Goal: Task Accomplishment & Management: Manage account settings

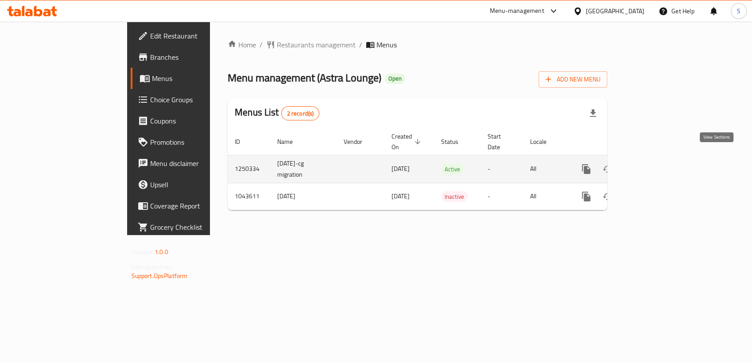
click at [656, 164] on icon "enhanced table" at bounding box center [650, 169] width 11 height 11
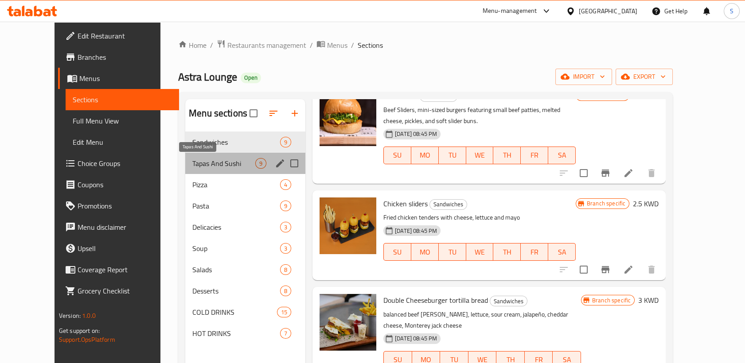
click at [226, 168] on span "Tapas And Sushi" at bounding box center [223, 163] width 63 height 11
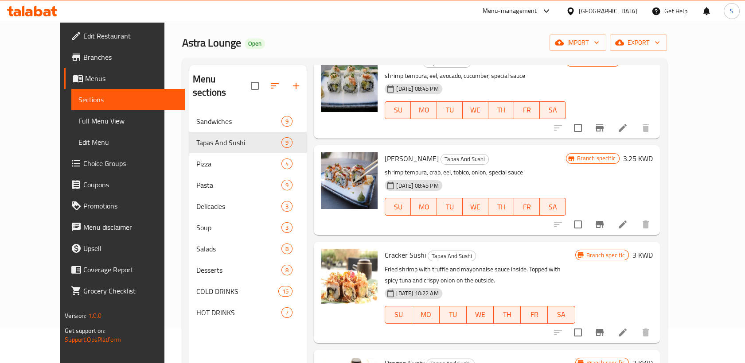
scroll to position [98, 0]
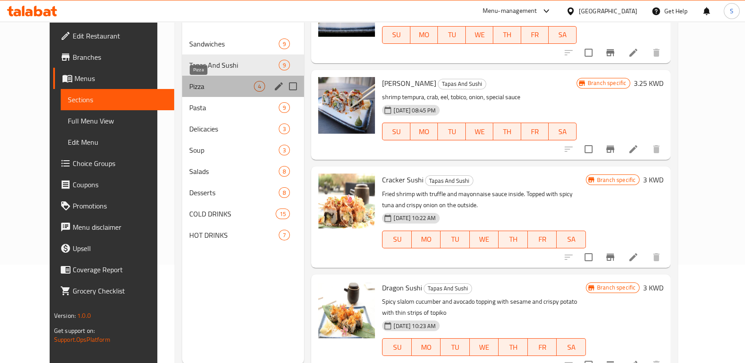
click at [189, 88] on span "Pizza" at bounding box center [221, 86] width 65 height 11
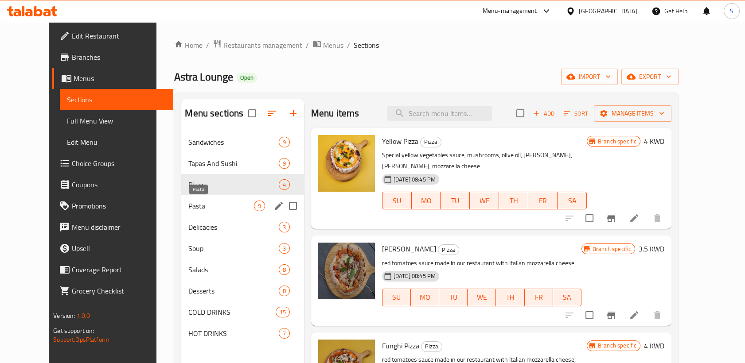
click at [188, 206] on span "Pasta" at bounding box center [220, 206] width 65 height 11
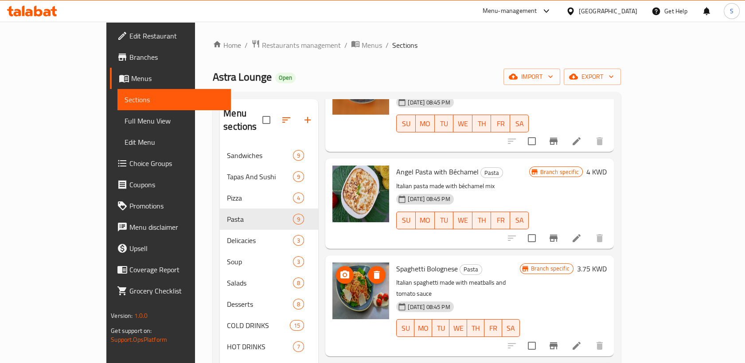
scroll to position [344, 0]
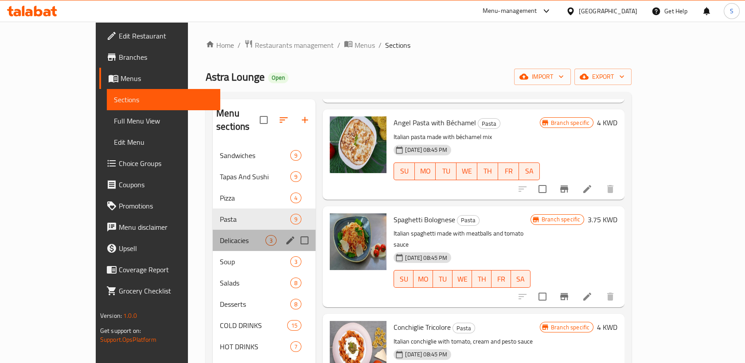
click at [213, 230] on div "Delicacies 3" at bounding box center [264, 240] width 103 height 21
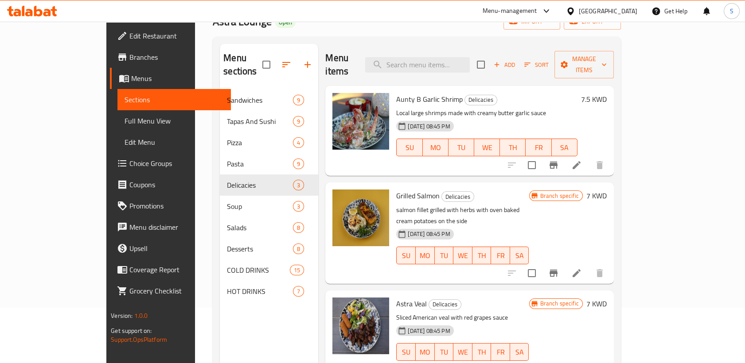
scroll to position [124, 0]
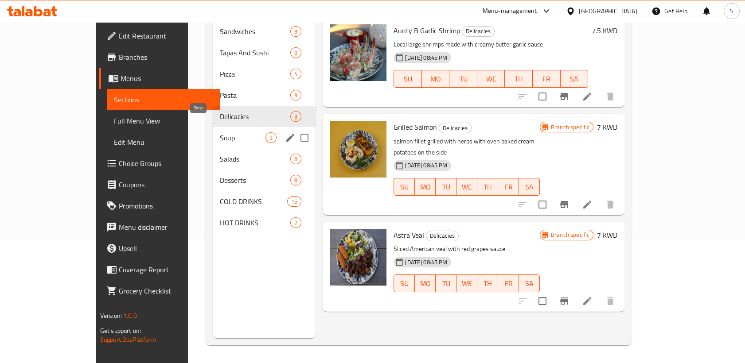
click at [220, 132] on span "Soup" at bounding box center [243, 137] width 46 height 11
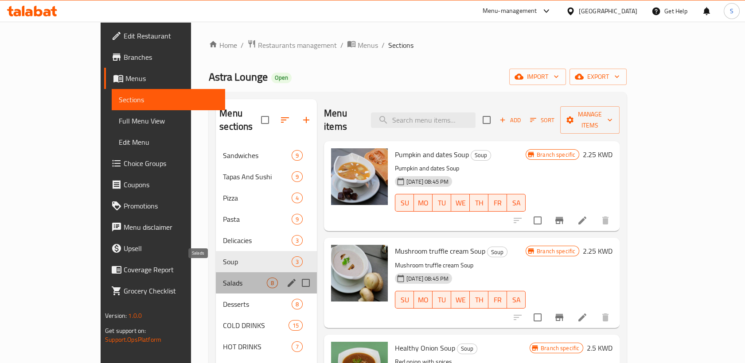
click at [223, 278] on span "Salads" at bounding box center [245, 283] width 44 height 11
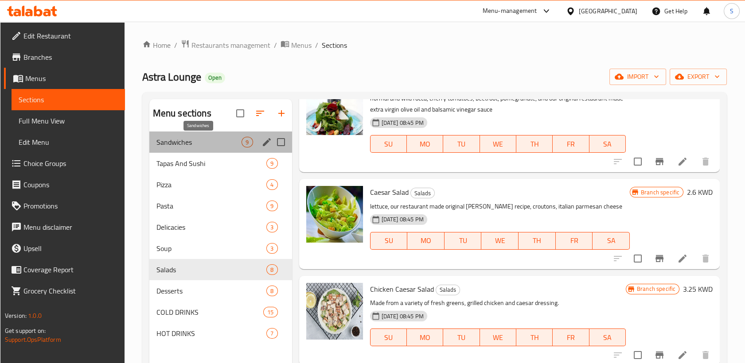
click at [169, 144] on span "Sandwiches" at bounding box center [199, 142] width 86 height 11
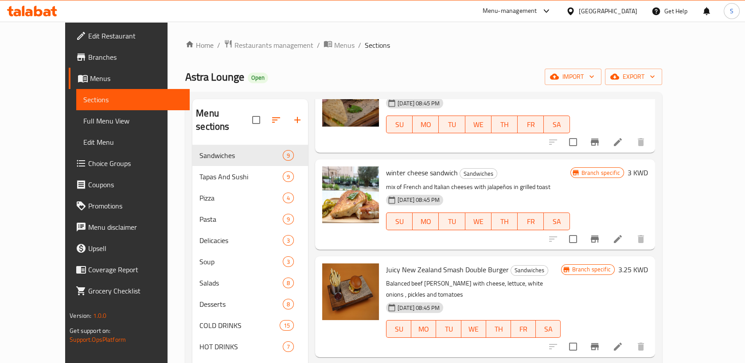
scroll to position [49, 0]
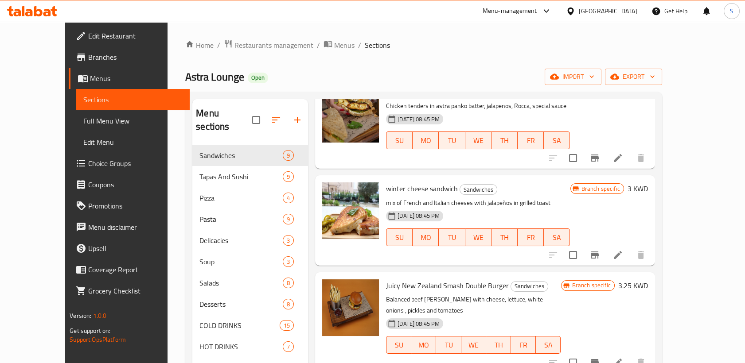
click at [185, 76] on span "Astra Lounge" at bounding box center [214, 77] width 59 height 20
copy span "Astra Lounge"
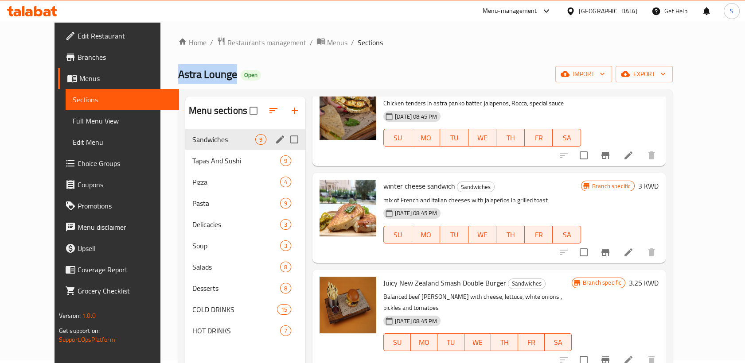
scroll to position [0, 0]
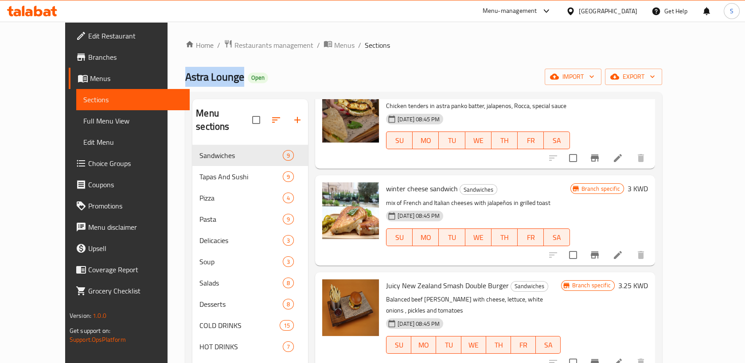
click at [185, 77] on span "Astra Lounge" at bounding box center [214, 77] width 59 height 20
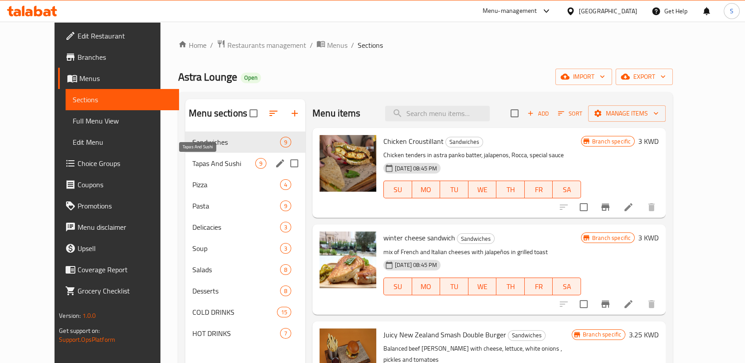
click at [192, 161] on span "Tapas And Sushi" at bounding box center [223, 163] width 63 height 11
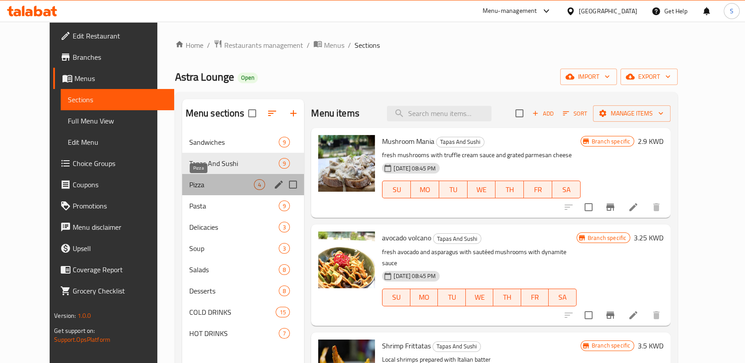
click at [189, 186] on span "Pizza" at bounding box center [221, 184] width 65 height 11
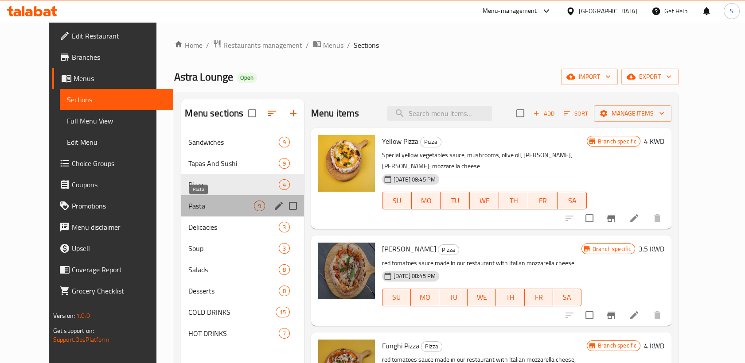
click at [188, 204] on span "Pasta" at bounding box center [220, 206] width 65 height 11
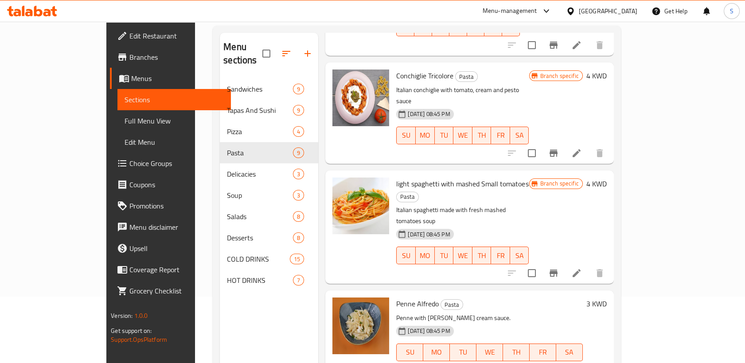
scroll to position [124, 0]
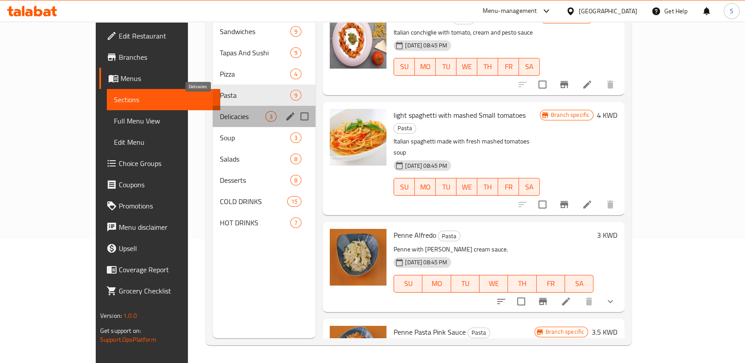
click at [220, 111] on span "Delicacies" at bounding box center [243, 116] width 46 height 11
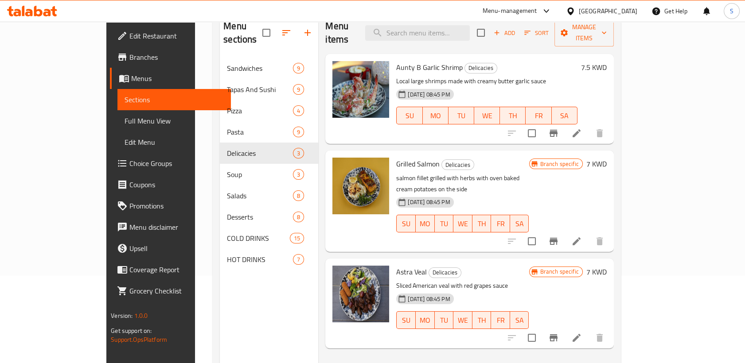
scroll to position [124, 0]
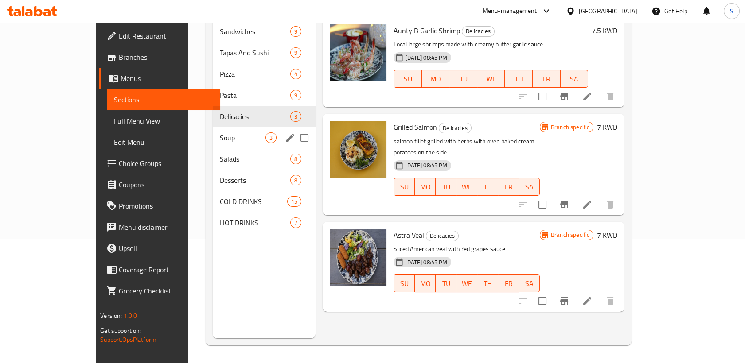
click at [220, 132] on span "Soup" at bounding box center [243, 137] width 46 height 11
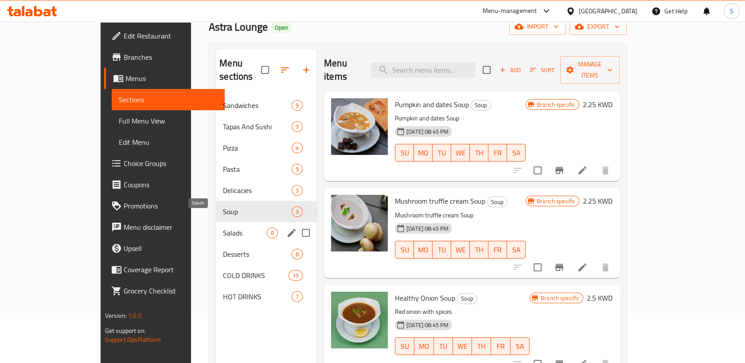
scroll to position [98, 0]
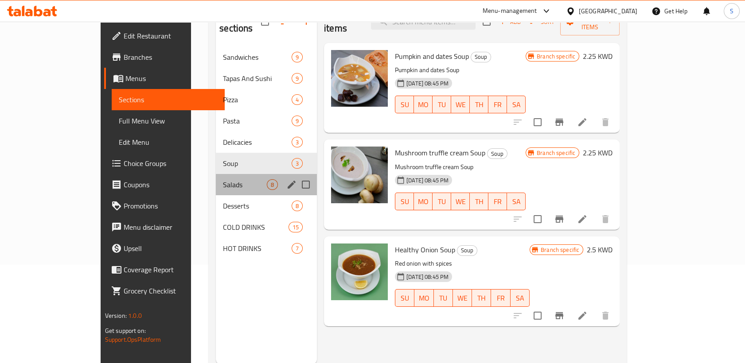
click at [216, 178] on div "Salads 8" at bounding box center [266, 184] width 101 height 21
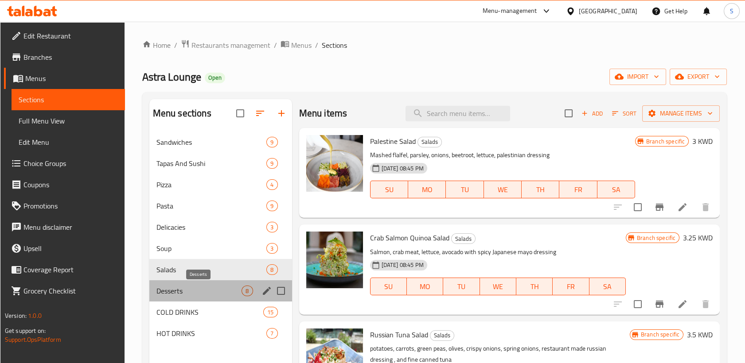
click at [193, 288] on span "Desserts" at bounding box center [199, 291] width 86 height 11
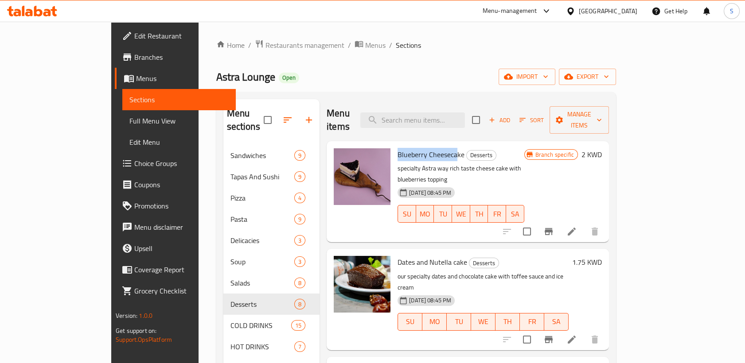
drag, startPoint x: 370, startPoint y: 140, endPoint x: 427, endPoint y: 141, distance: 57.2
click at [427, 148] on span "Blueberry Cheesecake" at bounding box center [430, 154] width 67 height 13
drag, startPoint x: 427, startPoint y: 141, endPoint x: 415, endPoint y: 136, distance: 12.7
click at [415, 148] on span "Blueberry Cheesecake" at bounding box center [430, 154] width 67 height 13
click at [223, 141] on nav "Sandwiches 9 Tapas And Sushi 9 Pizza 4 Pasta 9 Delicacies 3 Soup 3 Salads 8 Des…" at bounding box center [271, 251] width 97 height 220
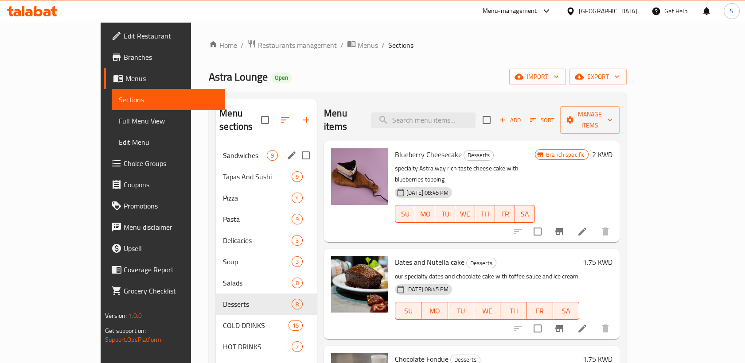
click at [216, 145] on div "Sandwiches 9" at bounding box center [266, 155] width 101 height 21
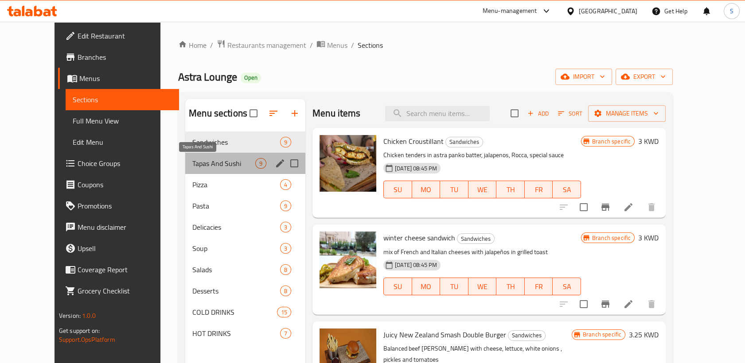
click at [203, 168] on span "Tapas And Sushi" at bounding box center [223, 163] width 63 height 11
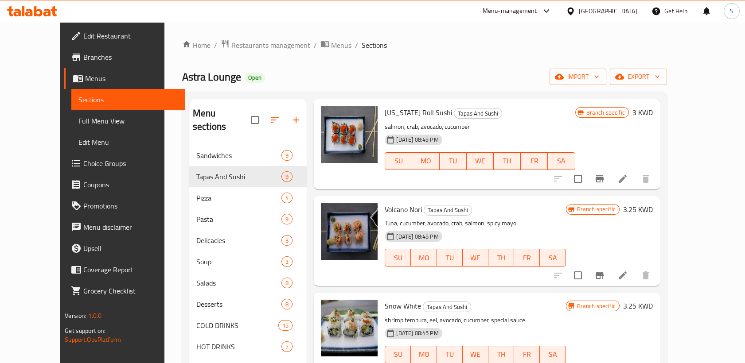
scroll to position [344, 0]
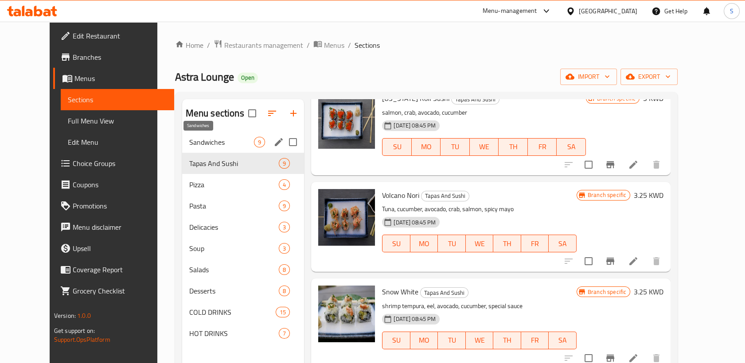
click at [189, 138] on span "Sandwiches" at bounding box center [221, 142] width 65 height 11
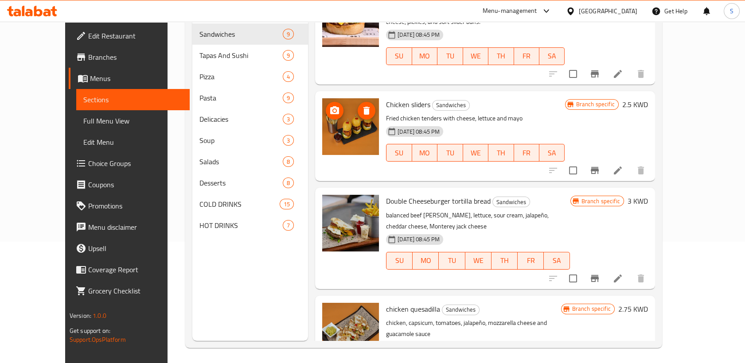
scroll to position [124, 0]
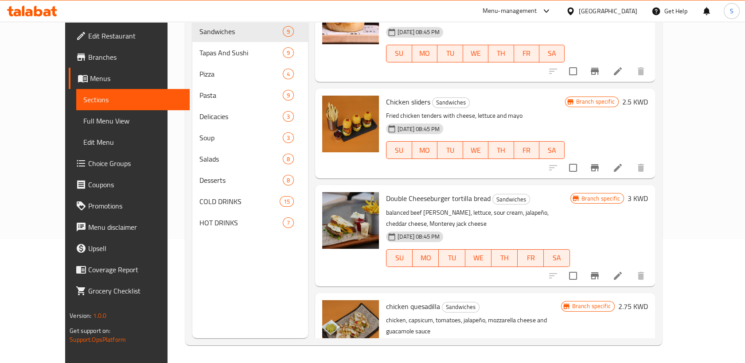
click at [561, 315] on p "chicken, capsicum, tomatoes, jalapeño, mozzarella cheese and guacamole sauce" at bounding box center [473, 326] width 175 height 22
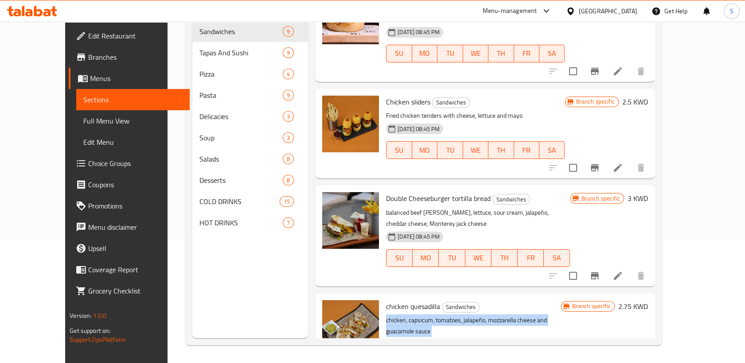
click at [561, 315] on p "chicken, capsicum, tomatoes, jalapeño, mozzarella cheese and guacamole sauce" at bounding box center [473, 326] width 175 height 22
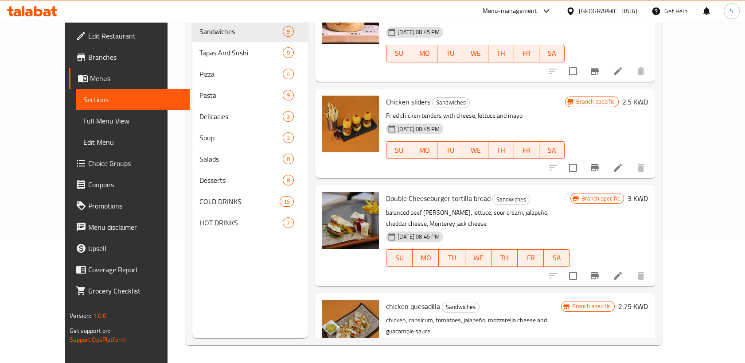
click at [477, 207] on p "balanced beef [PERSON_NAME], lettuce, sour cream, jalapeño, cheddar cheese, Mon…" at bounding box center [478, 218] width 184 height 22
drag, startPoint x: 477, startPoint y: 183, endPoint x: 457, endPoint y: 180, distance: 20.1
click at [457, 207] on p "balanced beef [PERSON_NAME], lettuce, sour cream, jalapeño, cheddar cheese, Mon…" at bounding box center [478, 218] width 184 height 22
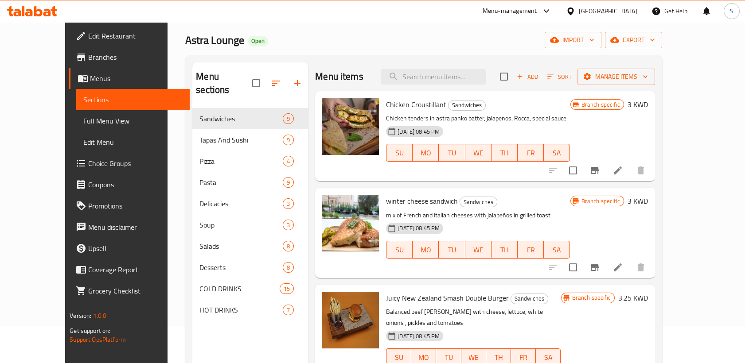
scroll to position [25, 0]
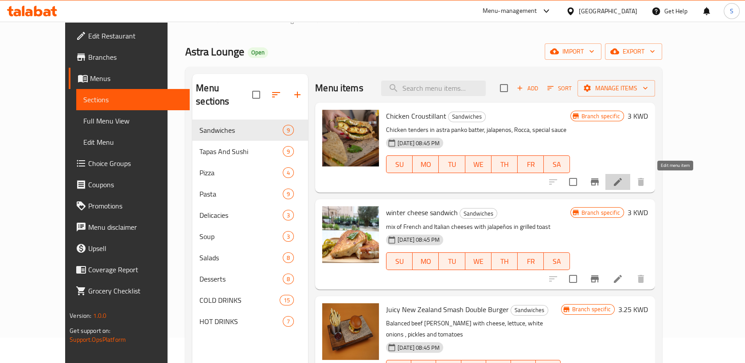
click at [622, 183] on icon at bounding box center [618, 182] width 8 height 8
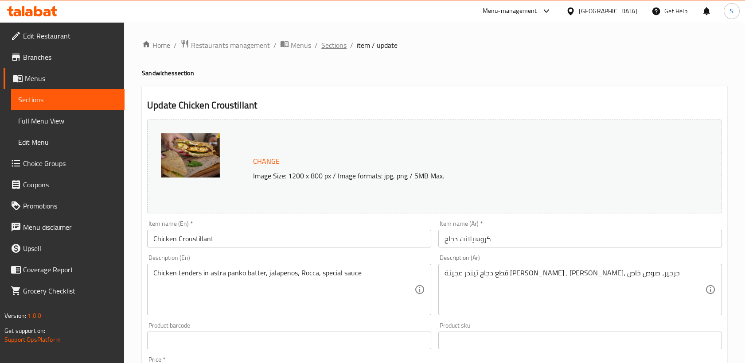
click at [328, 49] on span "Sections" at bounding box center [333, 45] width 25 height 11
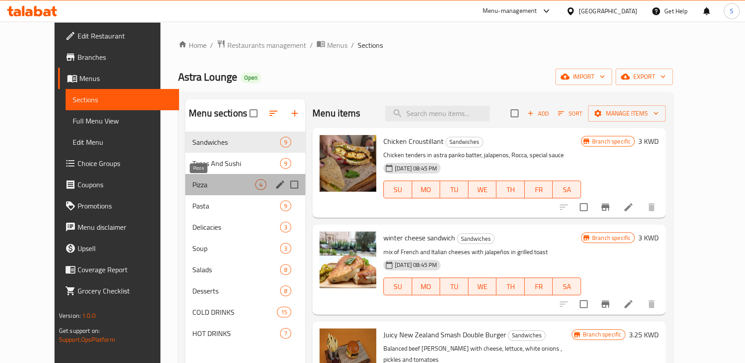
click at [195, 184] on span "Pizza" at bounding box center [223, 184] width 63 height 11
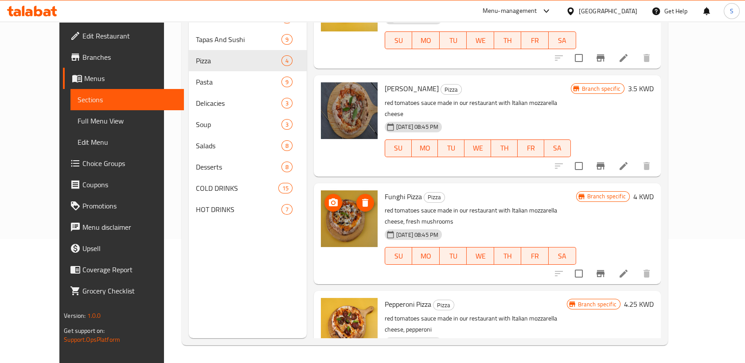
scroll to position [46, 0]
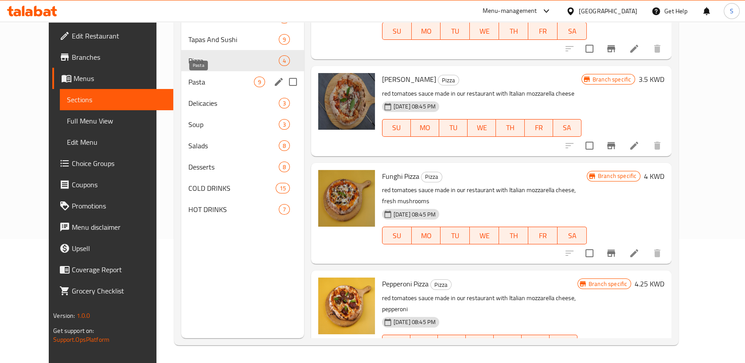
click at [188, 83] on span "Pasta" at bounding box center [220, 82] width 65 height 11
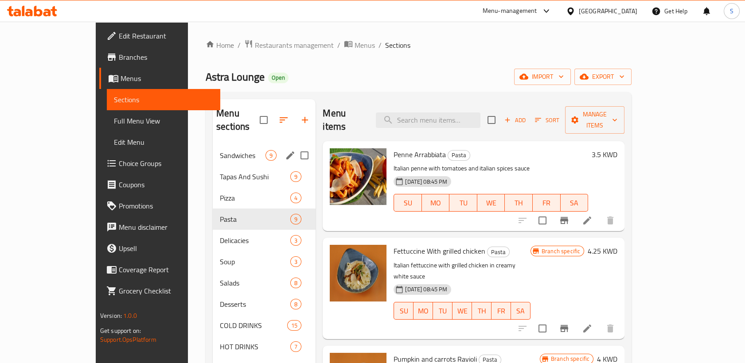
click at [220, 150] on span "Sandwiches" at bounding box center [243, 155] width 46 height 11
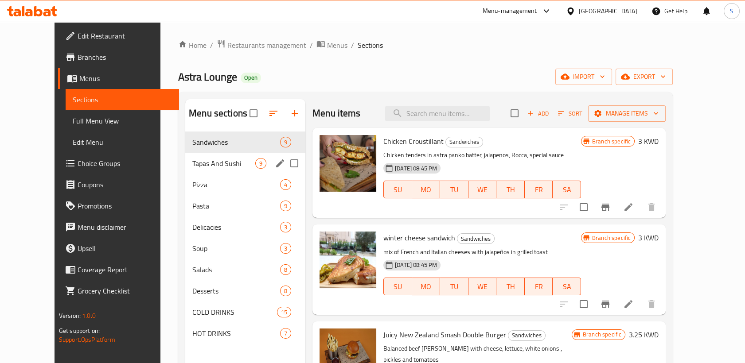
click at [197, 157] on div "Tapas And Sushi 9" at bounding box center [245, 163] width 120 height 21
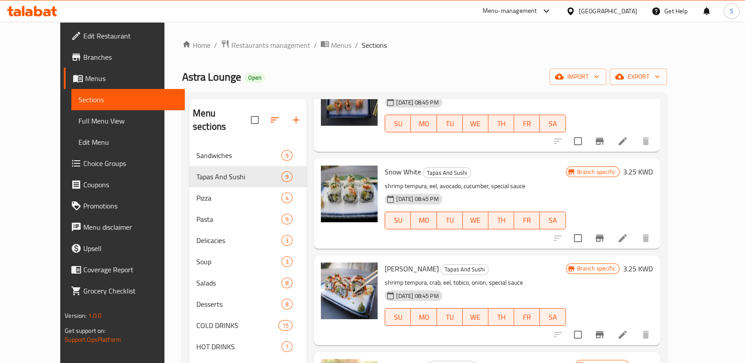
scroll to position [552, 0]
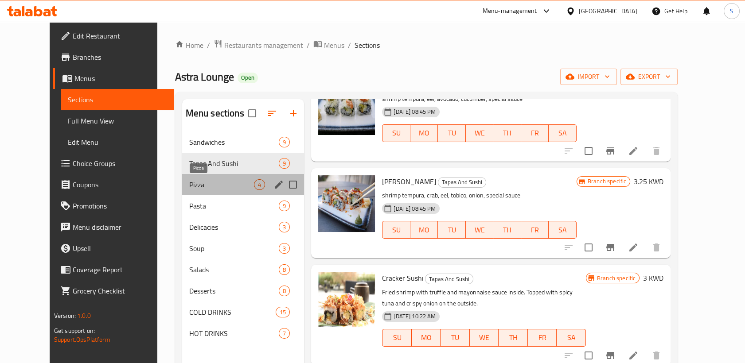
click at [207, 180] on span "Pizza" at bounding box center [221, 184] width 65 height 11
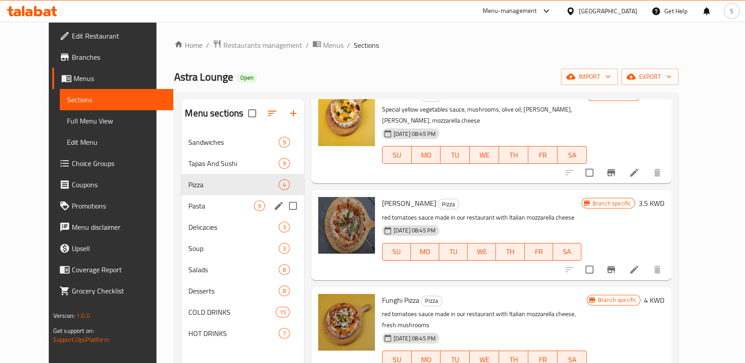
click at [188, 207] on span "Pasta" at bounding box center [220, 206] width 65 height 11
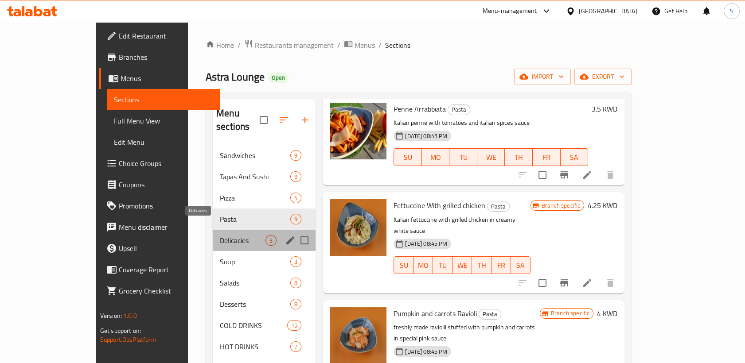
click at [220, 235] on span "Delicacies" at bounding box center [243, 240] width 46 height 11
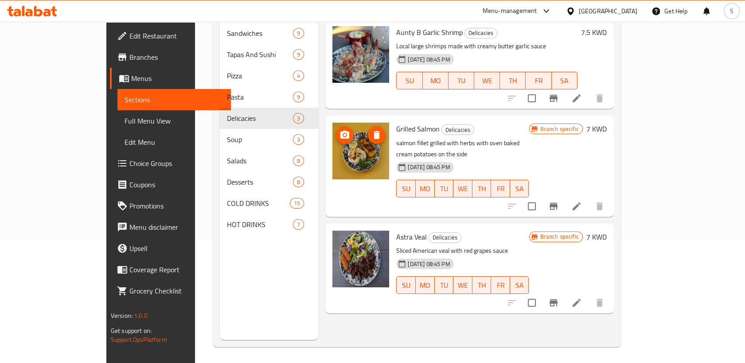
scroll to position [124, 0]
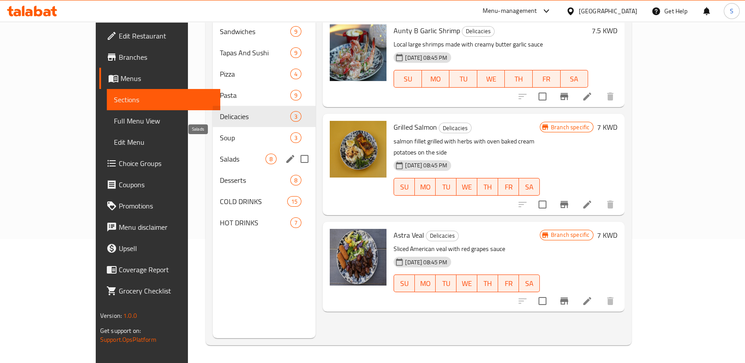
click at [220, 154] on span "Salads" at bounding box center [243, 159] width 46 height 11
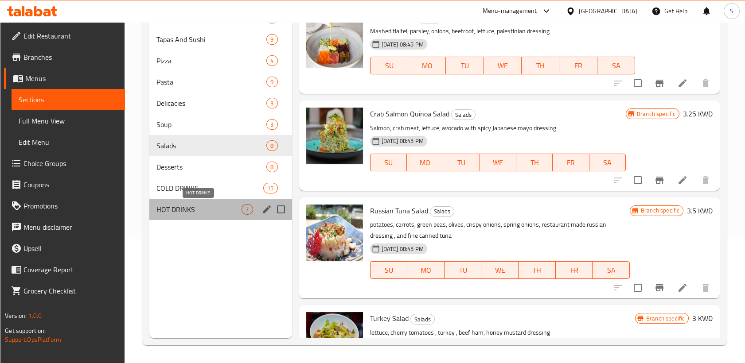
click at [220, 213] on span "HOT DRINKS" at bounding box center [199, 209] width 86 height 11
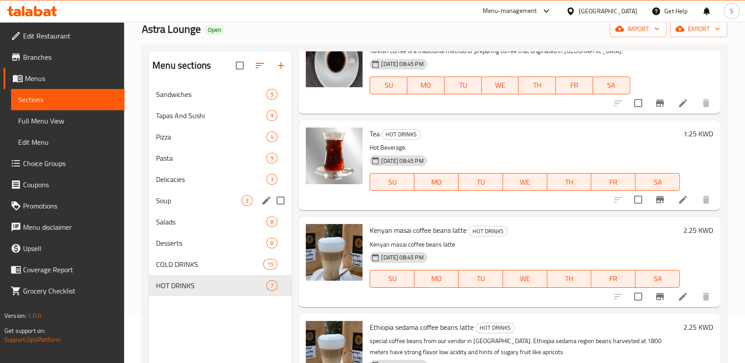
scroll to position [49, 0]
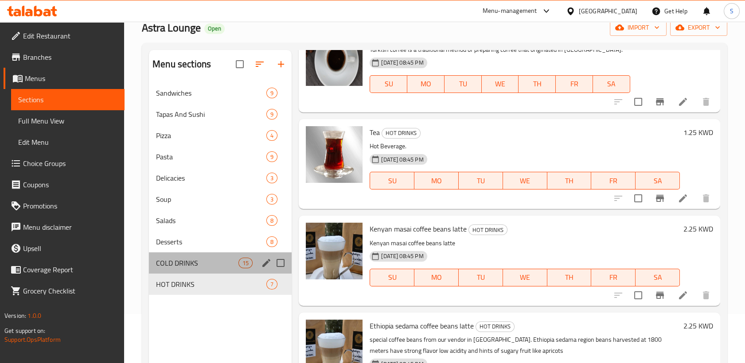
click at [194, 258] on span "COLD DRINKS" at bounding box center [197, 263] width 82 height 11
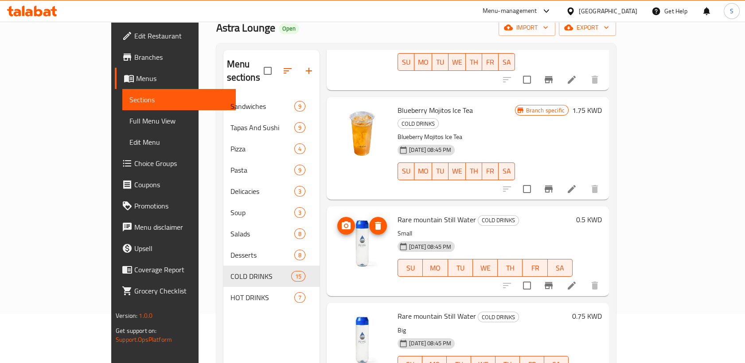
scroll to position [1097, 0]
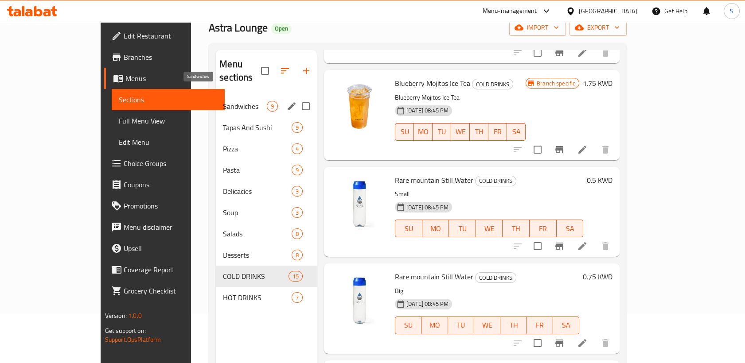
click at [223, 101] on span "Sandwiches" at bounding box center [245, 106] width 44 height 11
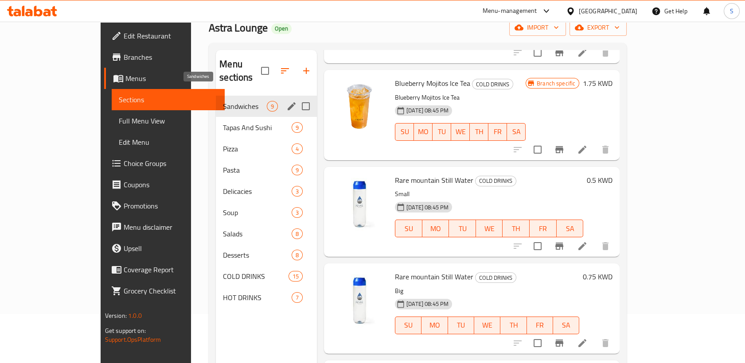
scroll to position [541, 0]
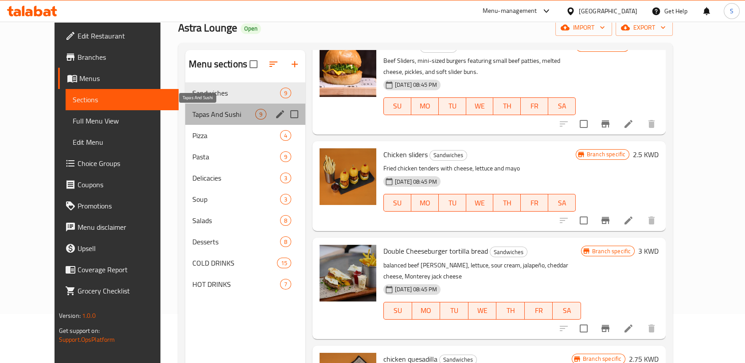
click at [192, 119] on span "Tapas And Sushi" at bounding box center [223, 114] width 63 height 11
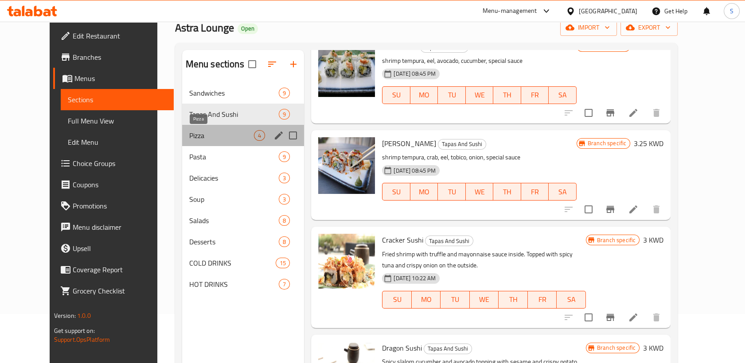
click at [189, 131] on span "Pizza" at bounding box center [221, 135] width 65 height 11
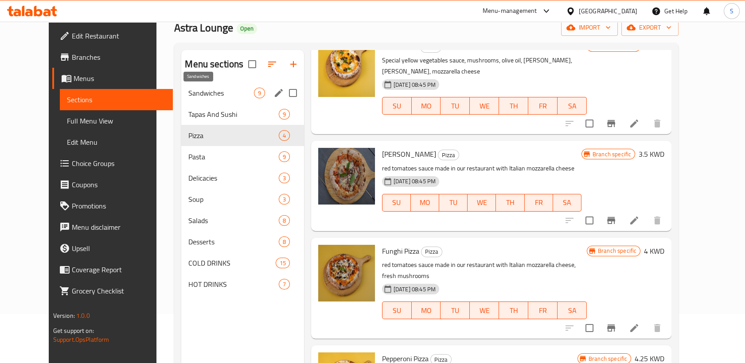
click at [192, 90] on span "Sandwiches" at bounding box center [220, 93] width 65 height 11
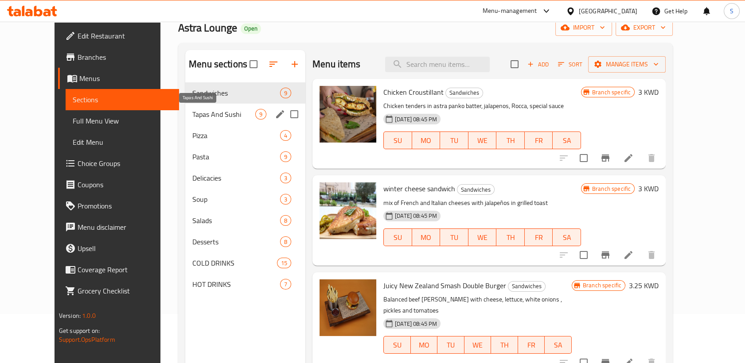
click at [192, 113] on span "Tapas And Sushi" at bounding box center [223, 114] width 63 height 11
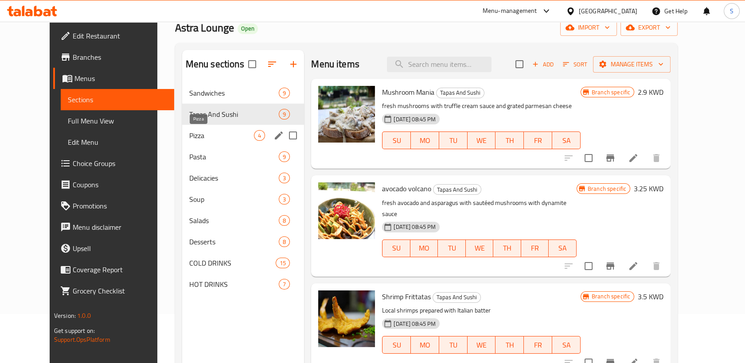
click at [202, 136] on span "Pizza" at bounding box center [221, 135] width 65 height 11
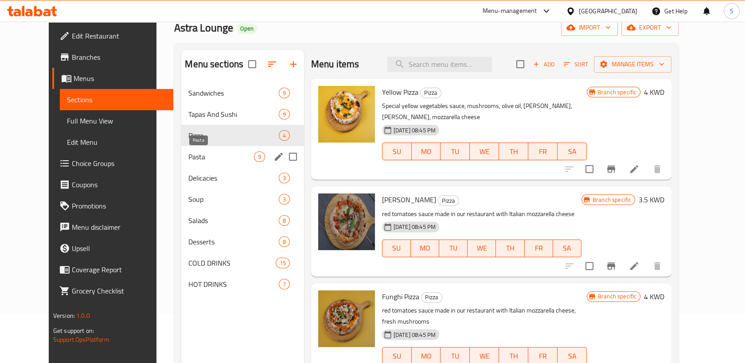
click at [191, 154] on span "Pasta" at bounding box center [220, 157] width 65 height 11
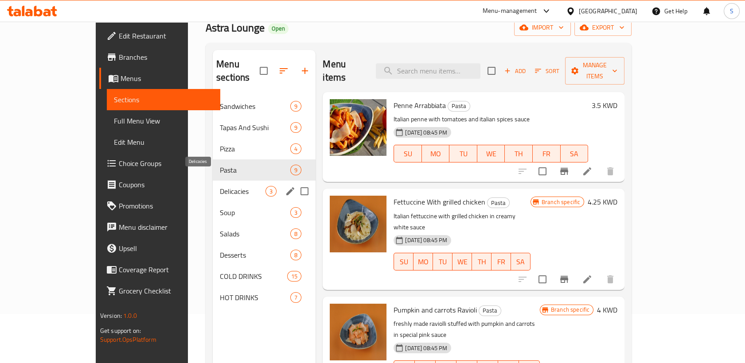
click at [220, 186] on span "Delicacies" at bounding box center [243, 191] width 46 height 11
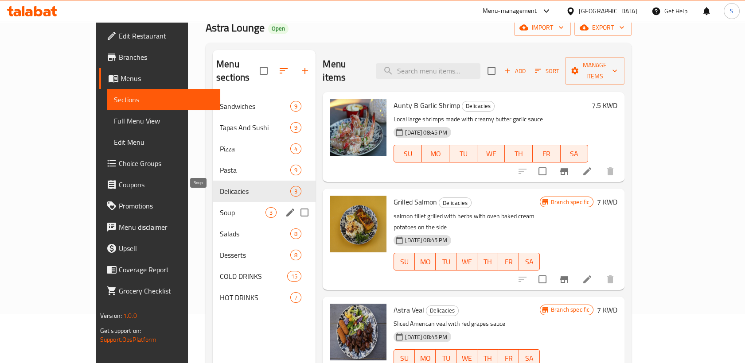
click at [220, 207] on span "Soup" at bounding box center [243, 212] width 46 height 11
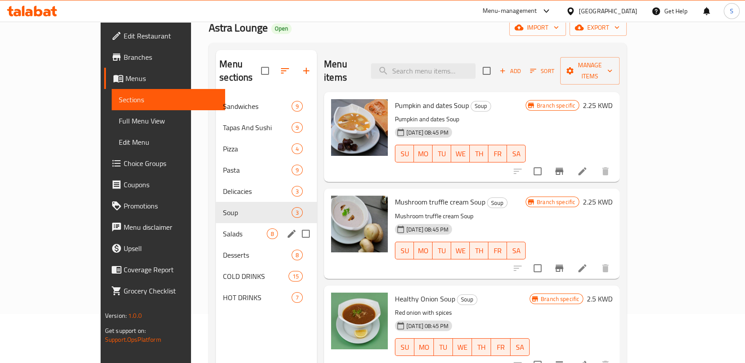
click at [223, 229] on span "Salads" at bounding box center [245, 234] width 44 height 11
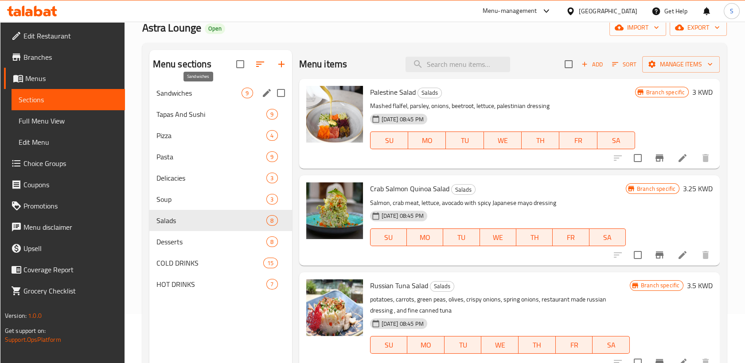
click at [199, 91] on span "Sandwiches" at bounding box center [199, 93] width 86 height 11
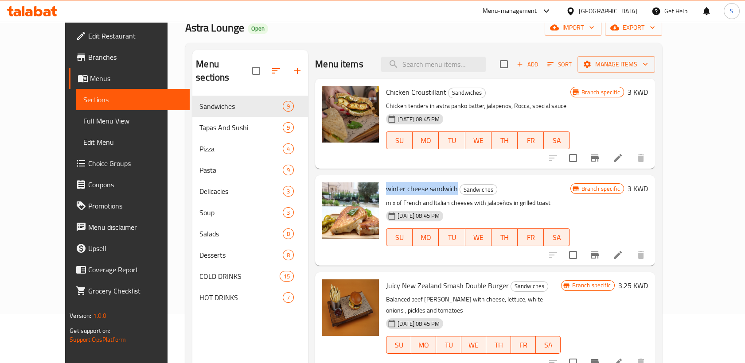
drag, startPoint x: 370, startPoint y: 191, endPoint x: 441, endPoint y: 186, distance: 70.7
click at [441, 186] on h6 "winter cheese sandwich Sandwiches" at bounding box center [478, 189] width 184 height 12
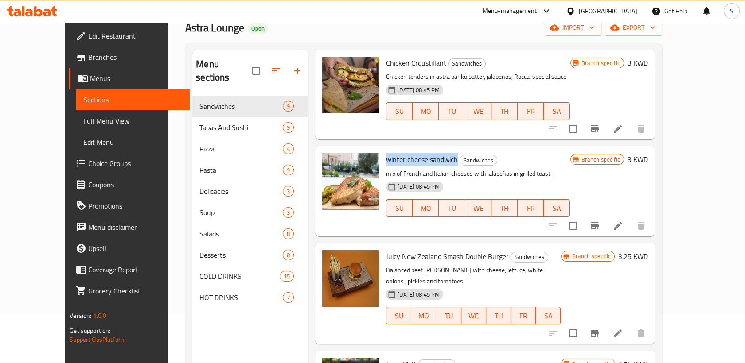
scroll to position [98, 0]
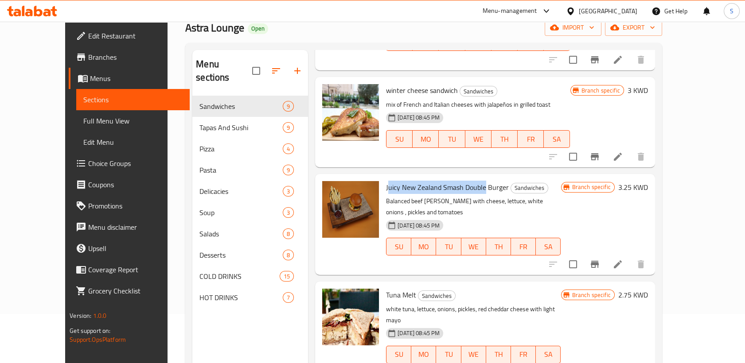
drag, startPoint x: 371, startPoint y: 188, endPoint x: 467, endPoint y: 192, distance: 95.4
click at [467, 192] on span "Juicy New Zealand Smash Double Burger" at bounding box center [447, 187] width 123 height 13
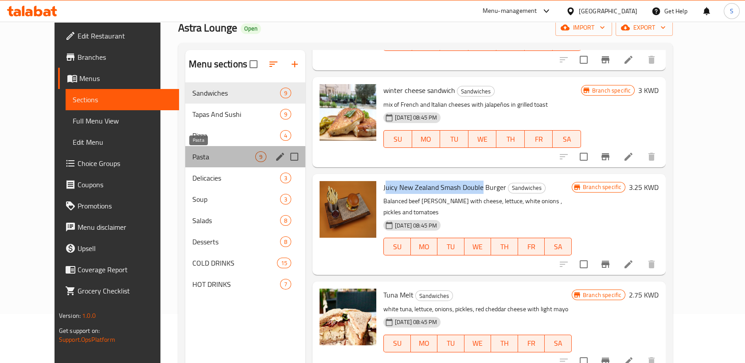
click at [208, 158] on span "Pasta" at bounding box center [223, 157] width 63 height 11
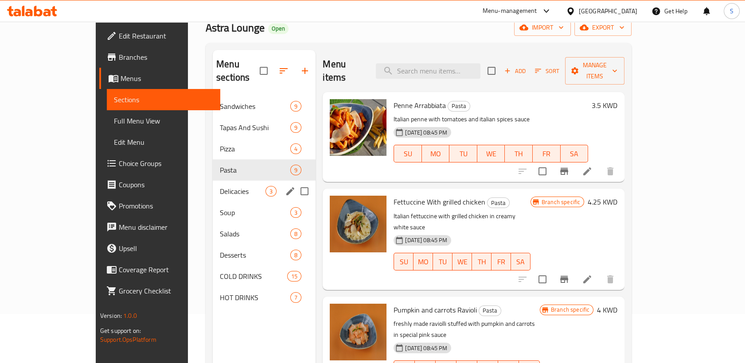
click at [220, 186] on span "Delicacies" at bounding box center [243, 191] width 46 height 11
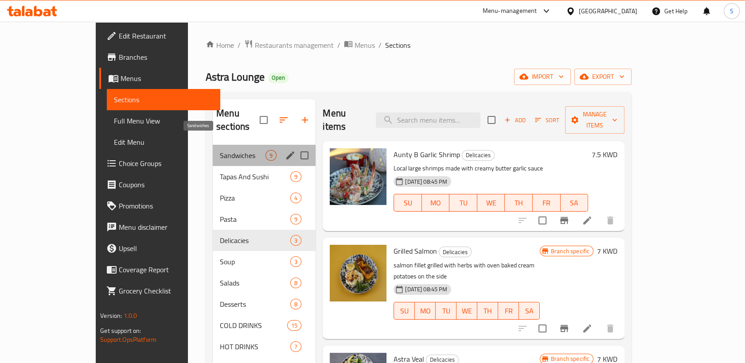
click at [220, 150] on span "Sandwiches" at bounding box center [243, 155] width 46 height 11
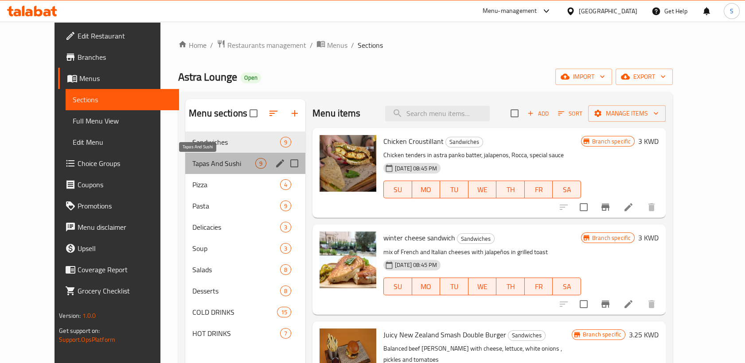
click at [192, 165] on span "Tapas And Sushi" at bounding box center [223, 163] width 63 height 11
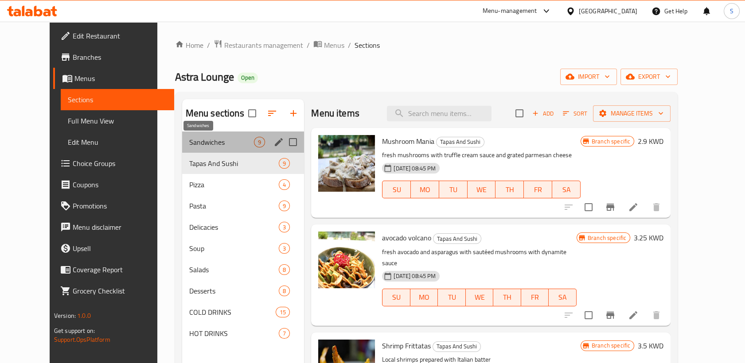
click at [201, 144] on span "Sandwiches" at bounding box center [221, 142] width 65 height 11
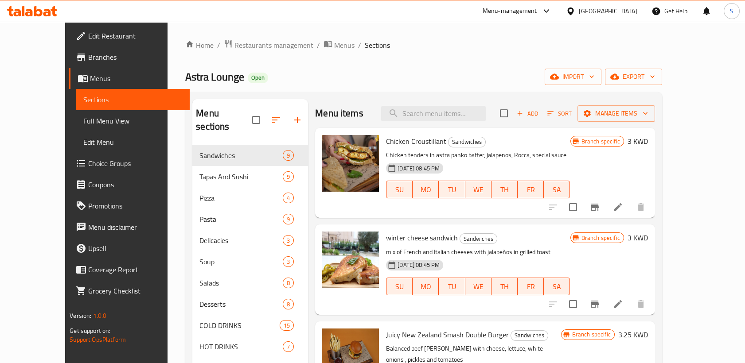
click at [406, 143] on span "Chicken Croustillant" at bounding box center [416, 141] width 60 height 13
drag, startPoint x: 406, startPoint y: 143, endPoint x: 390, endPoint y: 142, distance: 16.9
click at [390, 142] on span "Chicken Croustillant" at bounding box center [416, 141] width 60 height 13
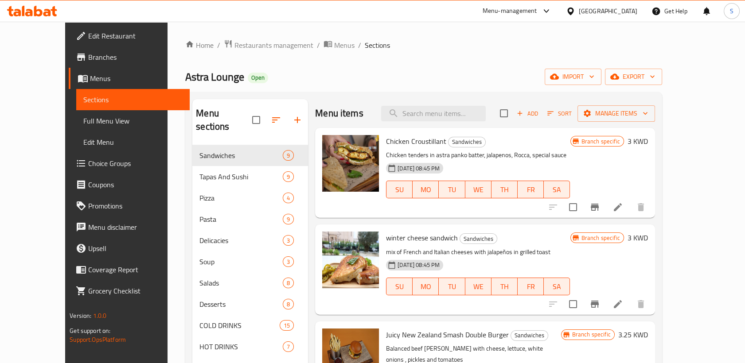
click at [409, 240] on span "winter cheese sandwich" at bounding box center [422, 237] width 72 height 13
drag, startPoint x: 409, startPoint y: 240, endPoint x: 387, endPoint y: 136, distance: 106.5
click at [387, 136] on span "Chicken Croustillant" at bounding box center [416, 141] width 60 height 13
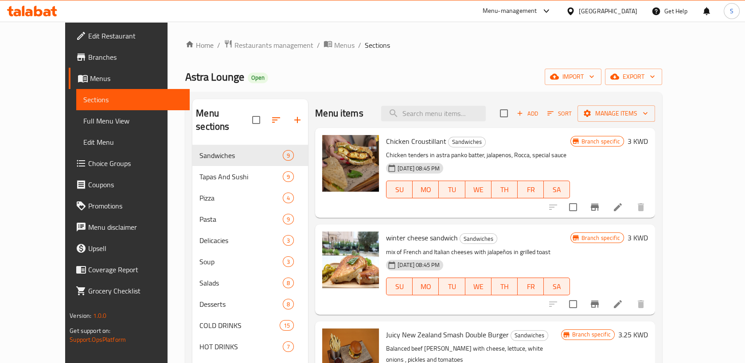
drag, startPoint x: 387, startPoint y: 136, endPoint x: 500, endPoint y: 141, distance: 112.7
click at [500, 141] on h6 "Chicken Croustillant Sandwiches" at bounding box center [478, 141] width 184 height 12
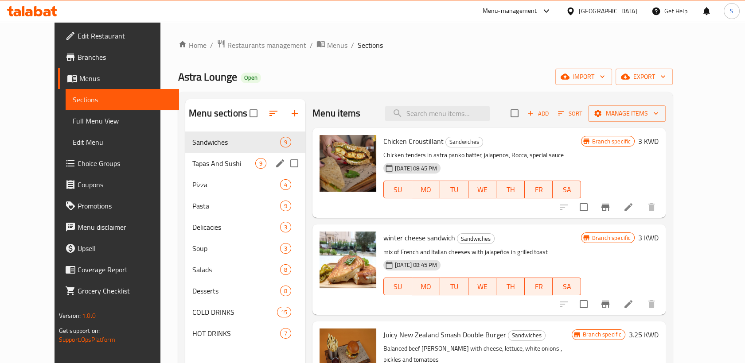
click at [206, 160] on span "Tapas And Sushi" at bounding box center [223, 163] width 63 height 11
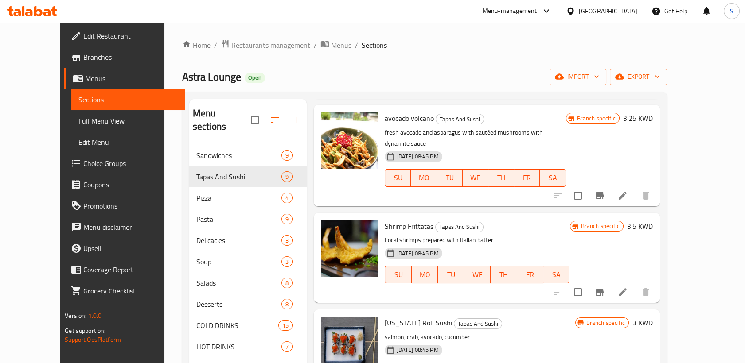
scroll to position [148, 0]
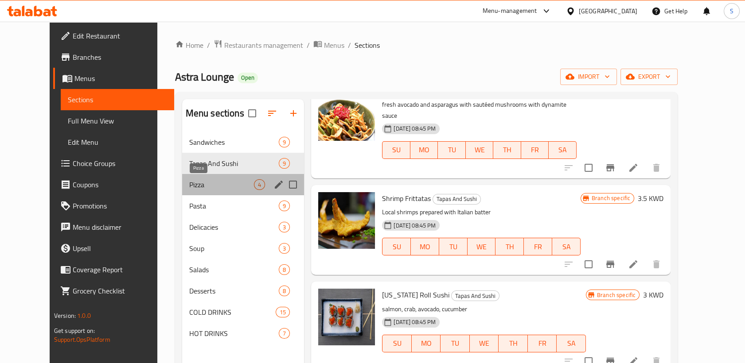
click at [189, 185] on span "Pizza" at bounding box center [221, 184] width 65 height 11
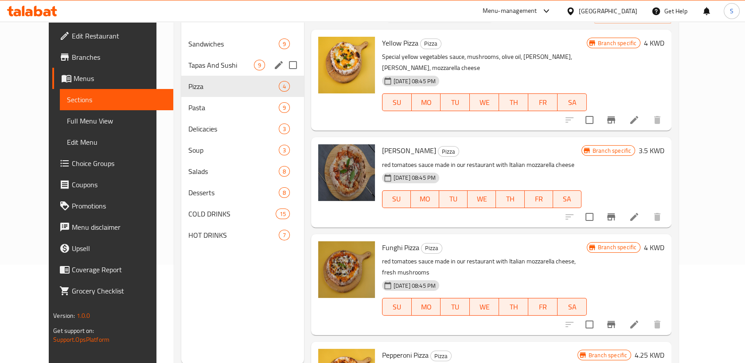
click at [188, 66] on span "Tapas And Sushi" at bounding box center [220, 65] width 65 height 11
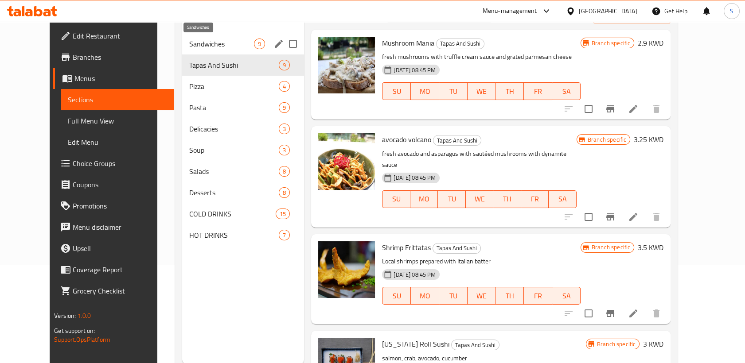
click at [192, 45] on span "Sandwiches" at bounding box center [221, 44] width 65 height 11
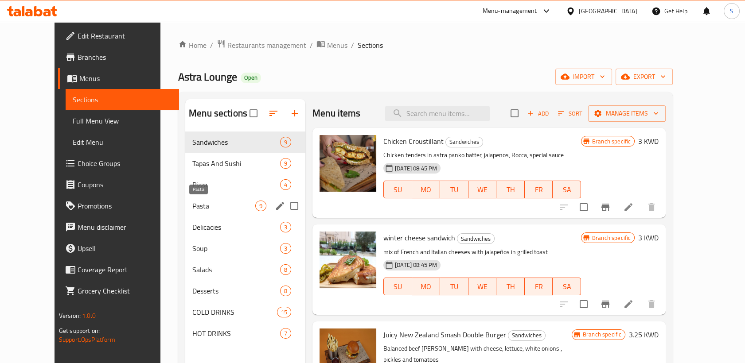
click at [192, 209] on span "Pasta" at bounding box center [223, 206] width 63 height 11
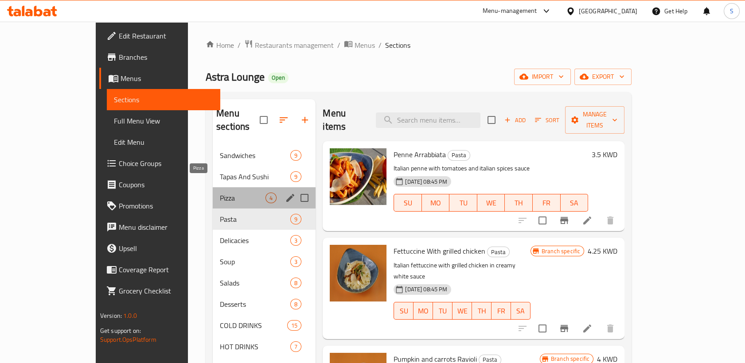
click at [220, 193] on span "Pizza" at bounding box center [243, 198] width 46 height 11
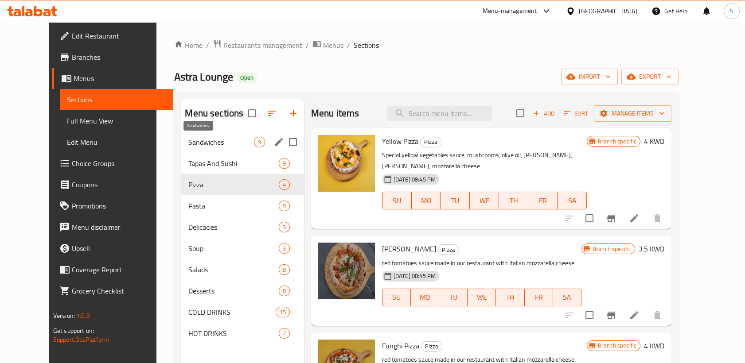
click at [188, 144] on span "Sandwiches" at bounding box center [220, 142] width 65 height 11
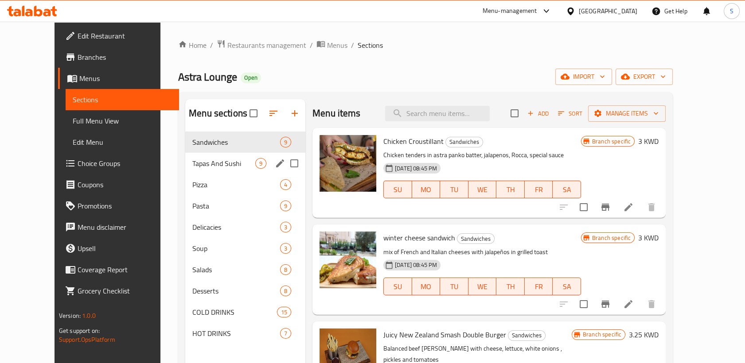
click at [203, 170] on div "Tapas And Sushi 9" at bounding box center [245, 163] width 120 height 21
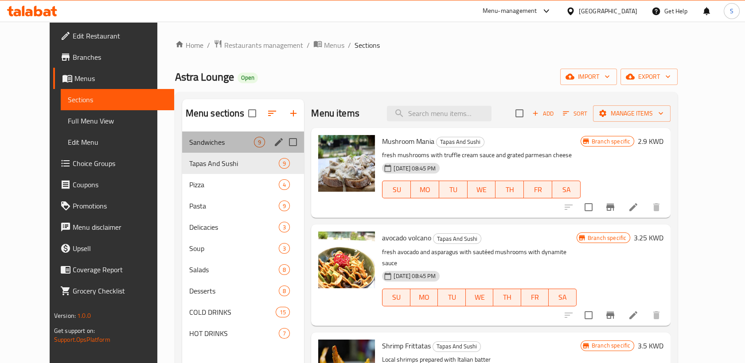
click at [202, 151] on div "Sandwiches 9" at bounding box center [243, 142] width 122 height 21
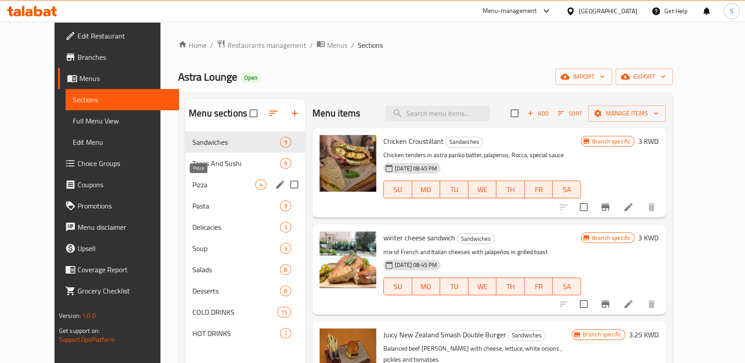
click at [192, 184] on span "Pizza" at bounding box center [223, 184] width 63 height 11
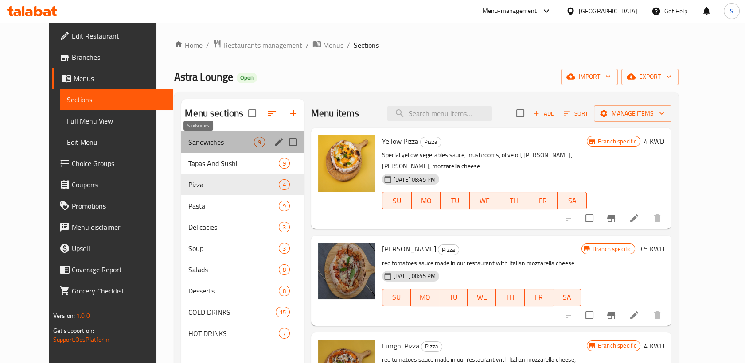
click at [188, 144] on span "Sandwiches" at bounding box center [220, 142] width 65 height 11
